Goal: Transaction & Acquisition: Purchase product/service

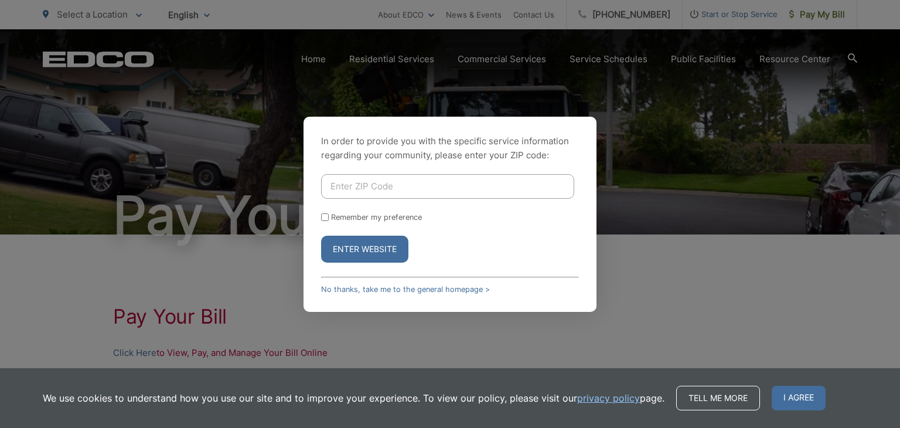
click at [461, 177] on input "Enter ZIP Code" at bounding box center [447, 186] width 253 height 25
type input "92083"
click at [342, 252] on button "Enter Website" at bounding box center [364, 248] width 87 height 27
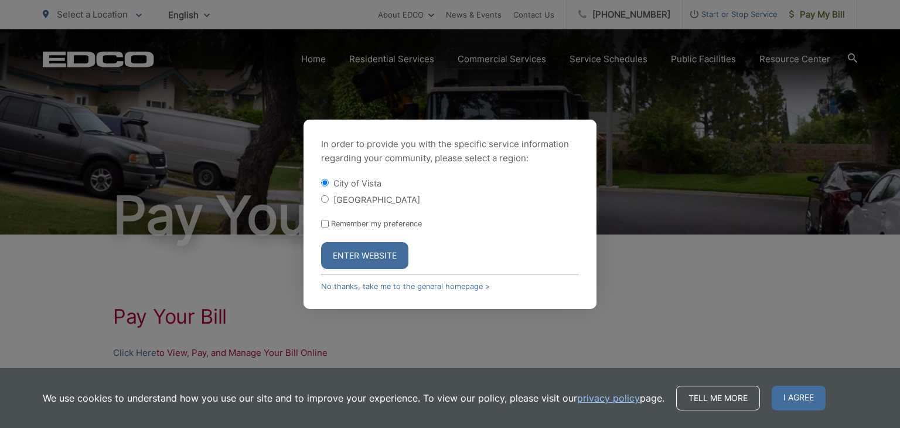
click at [353, 249] on button "Enter Website" at bounding box center [364, 255] width 87 height 27
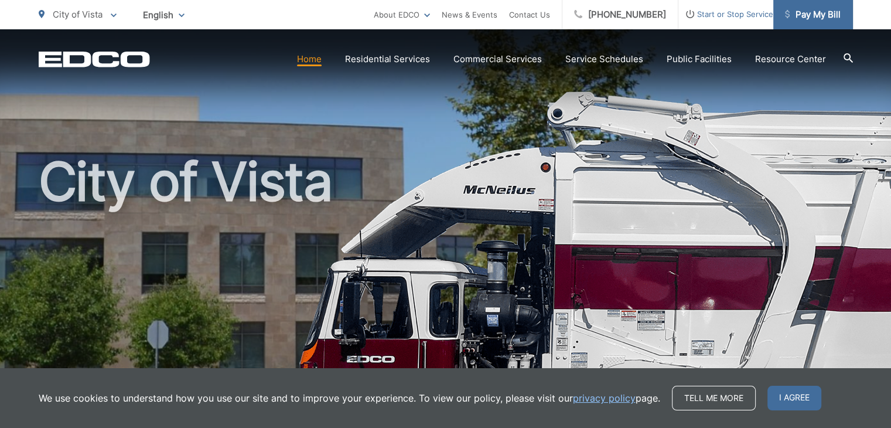
click at [800, 12] on span "Pay My Bill" at bounding box center [813, 15] width 56 height 14
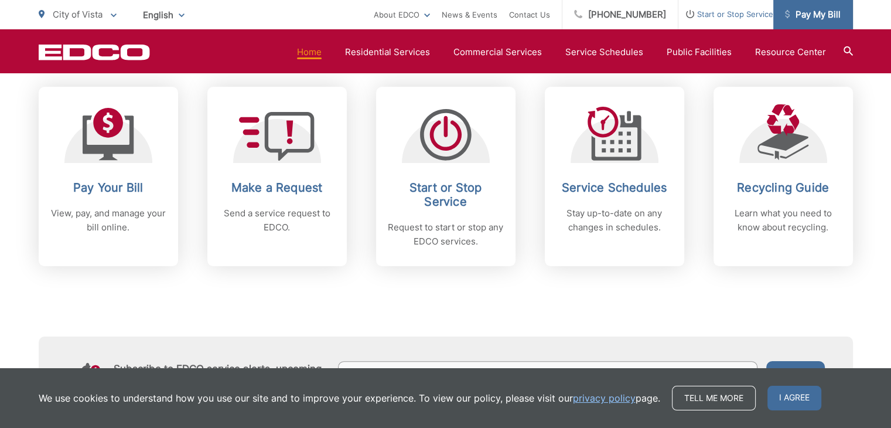
scroll to position [497, 0]
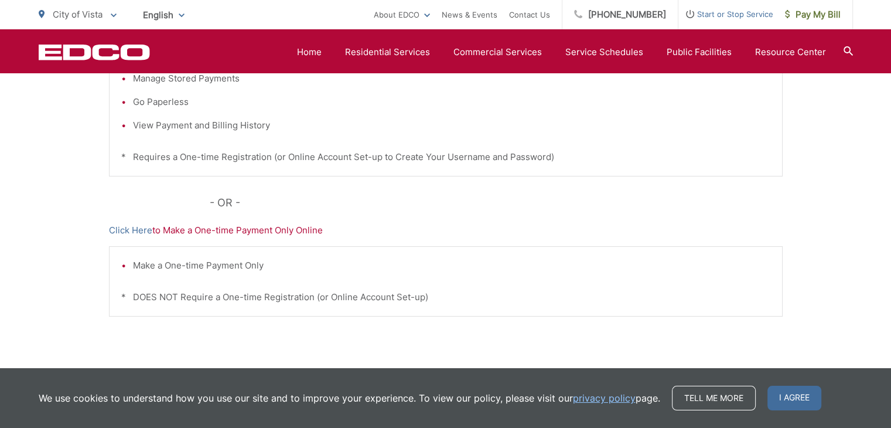
scroll to position [356, 0]
click at [792, 404] on span "I agree" at bounding box center [794, 397] width 54 height 25
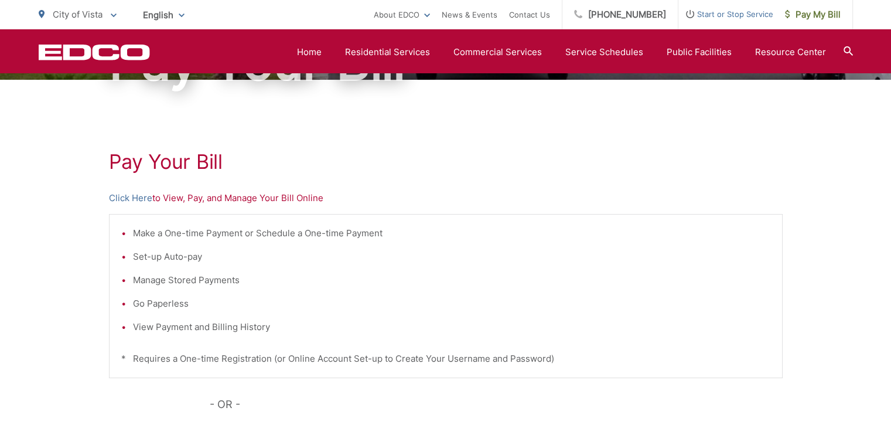
scroll to position [143, 0]
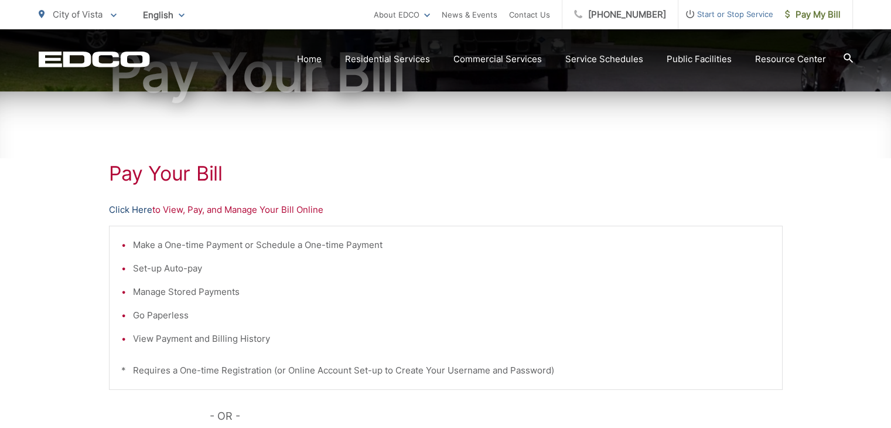
click at [139, 210] on link "Click Here" at bounding box center [130, 210] width 43 height 14
